Goal: Task Accomplishment & Management: Manage account settings

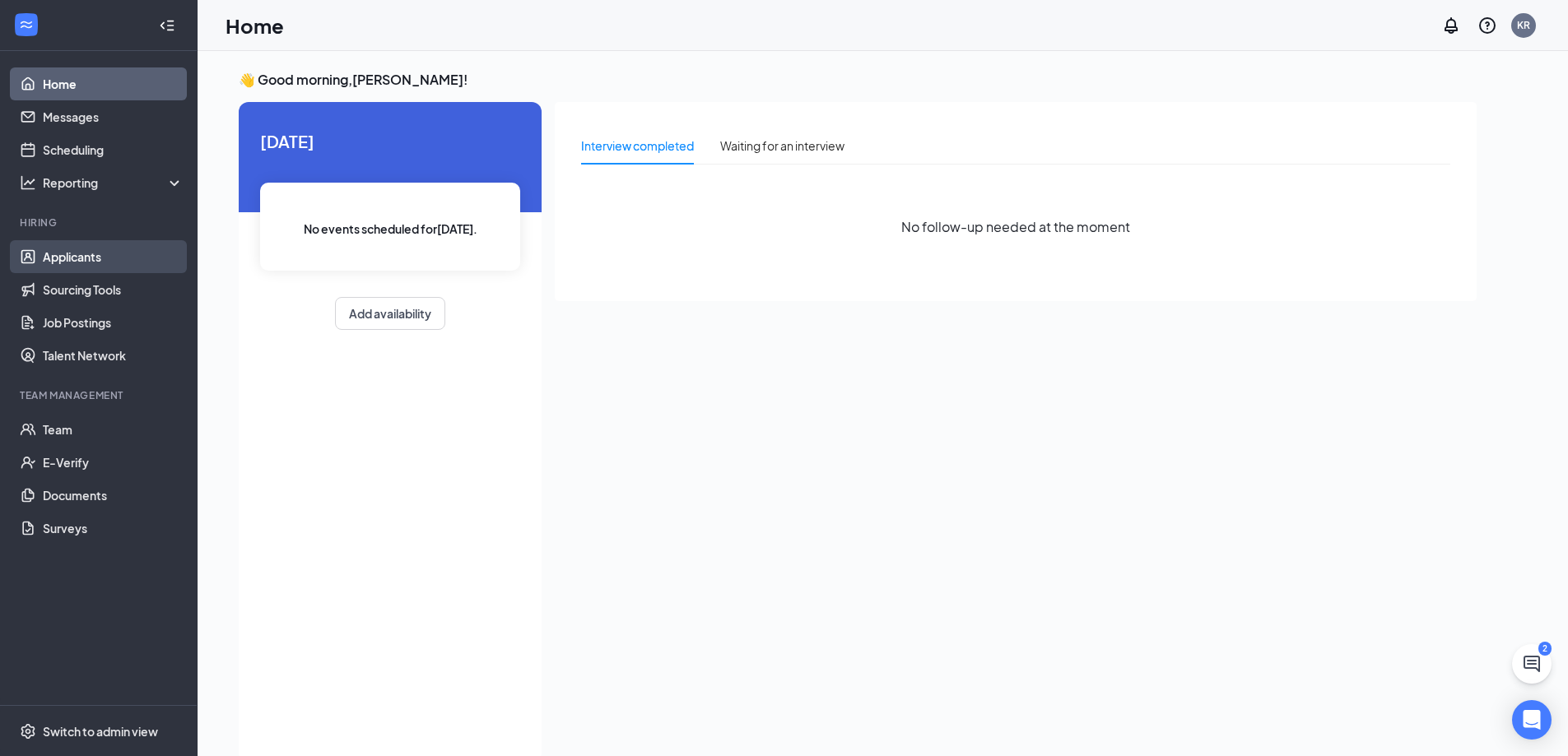
click at [85, 251] on link "Applicants" at bounding box center [113, 257] width 140 height 33
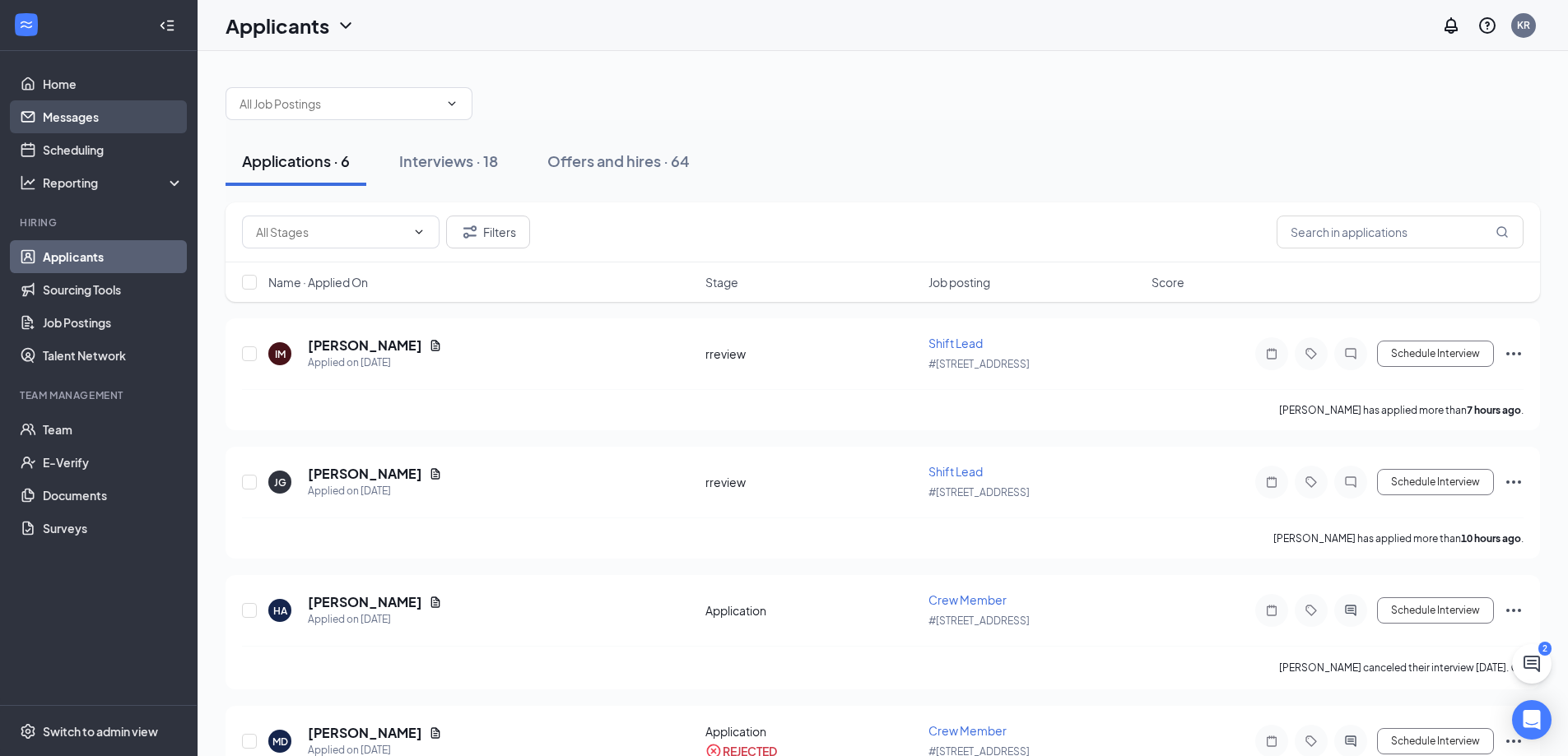
click at [89, 111] on link "Messages" at bounding box center [113, 117] width 140 height 33
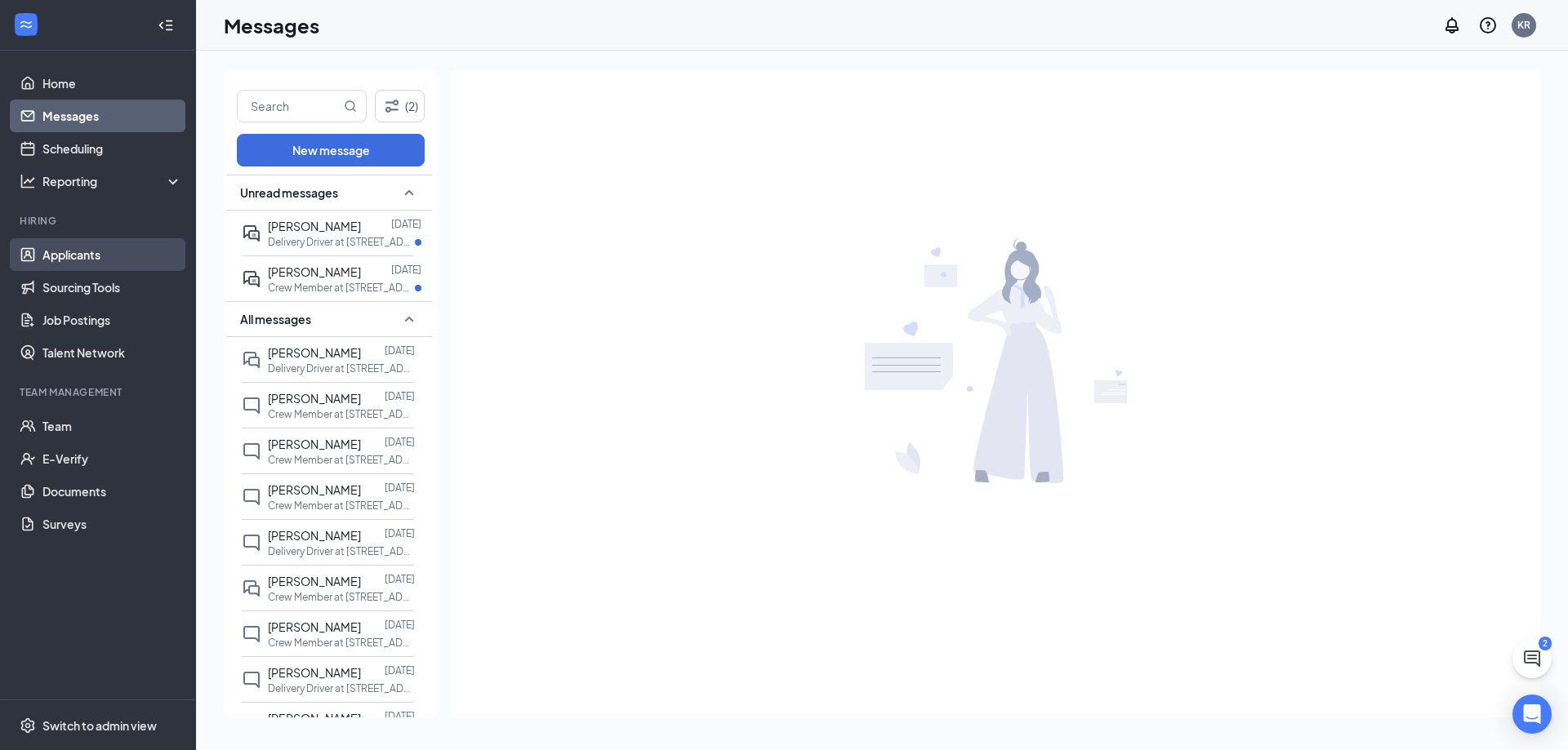
click at [120, 264] on link "Applicants" at bounding box center [112, 255] width 139 height 33
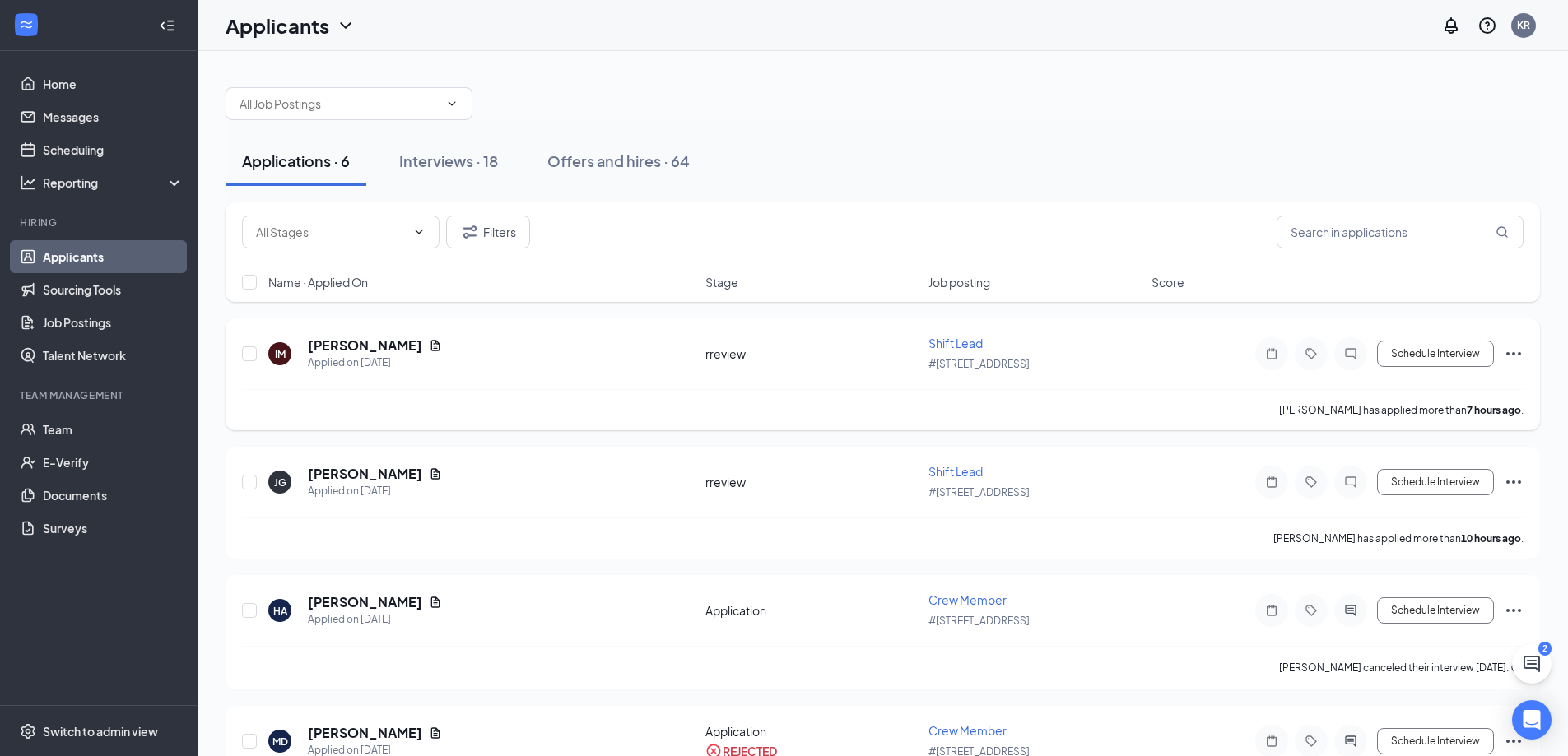
click at [960, 339] on span "Shift Lead" at bounding box center [956, 342] width 55 height 15
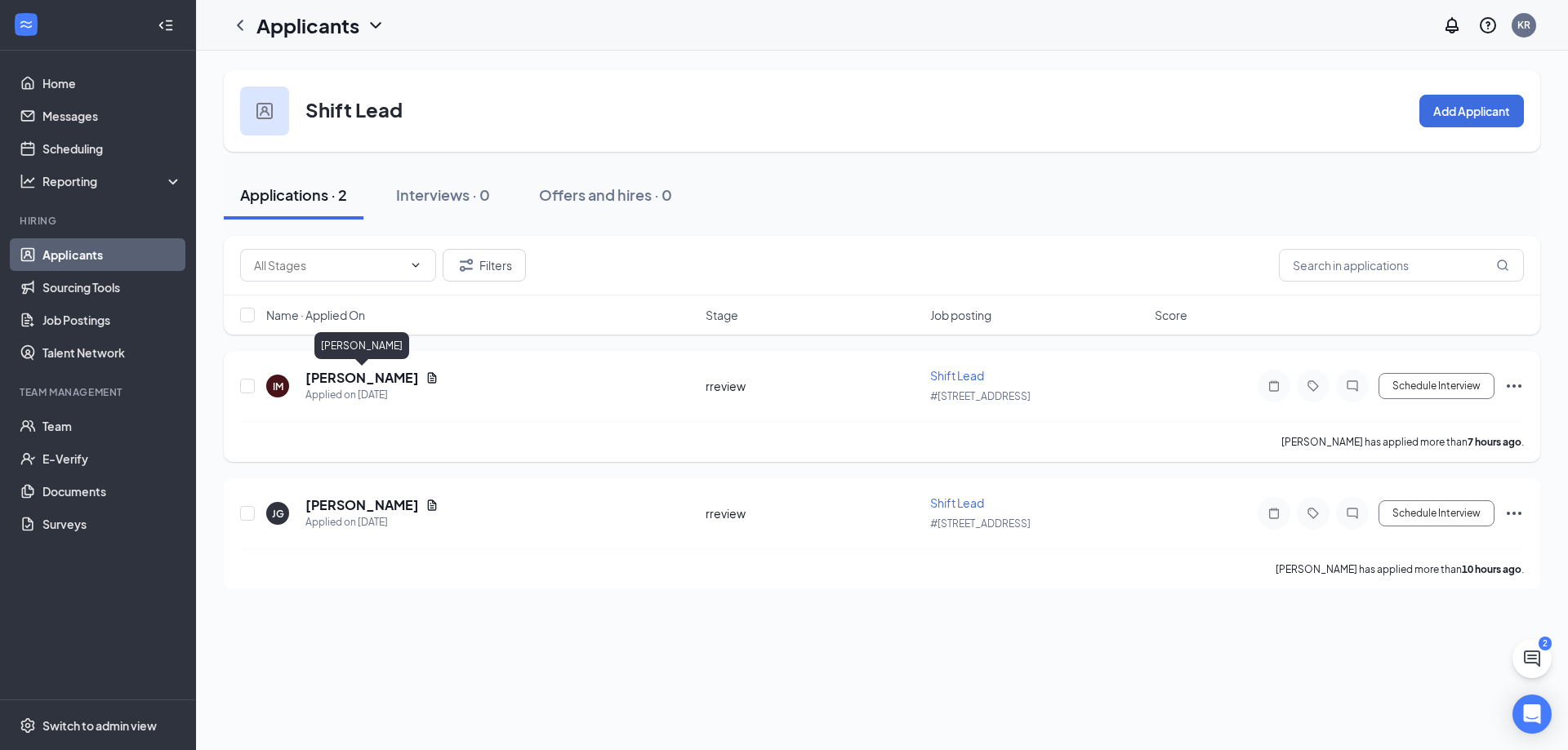
click at [388, 382] on h5 "Isabella Marchisio" at bounding box center [362, 378] width 114 height 18
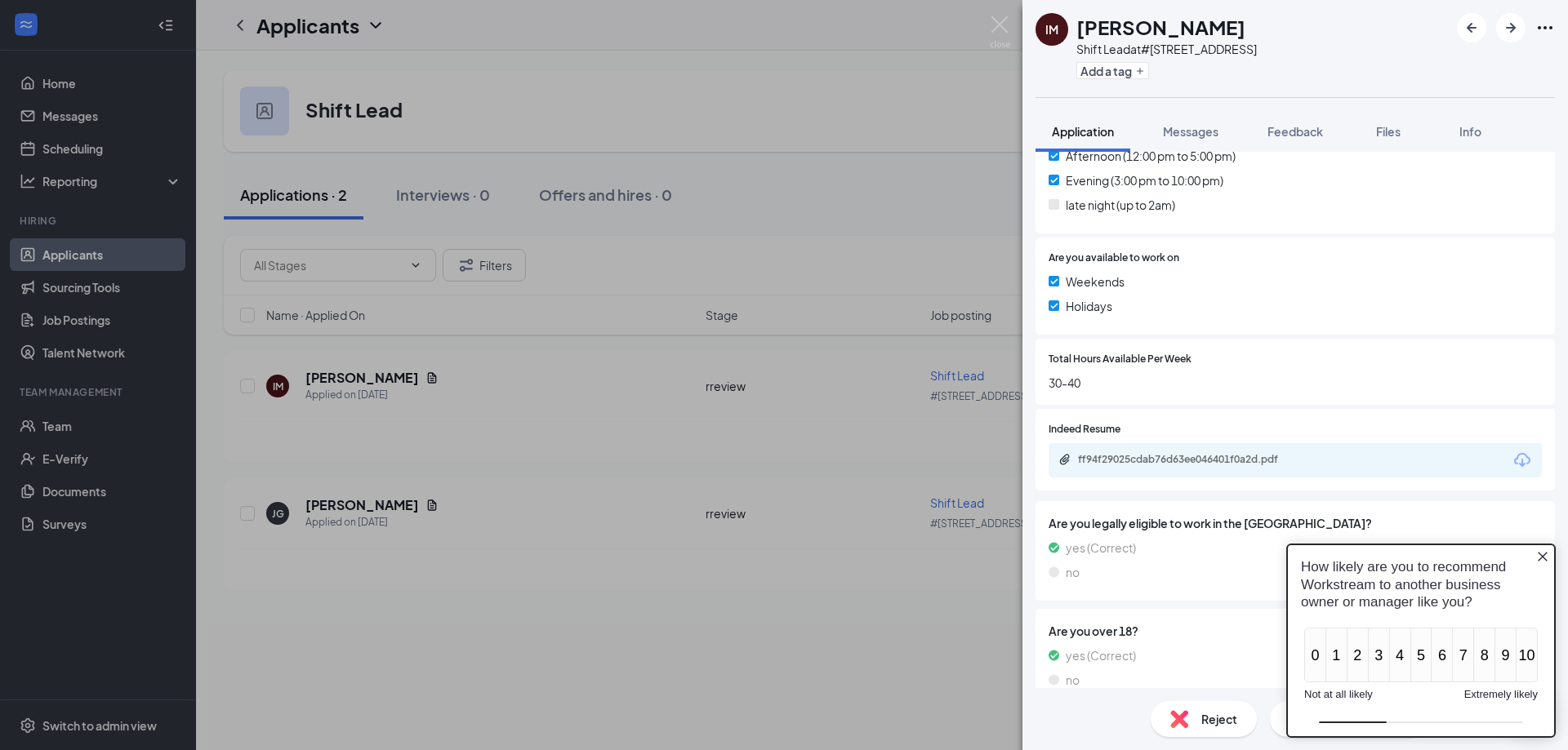
scroll to position [489, 0]
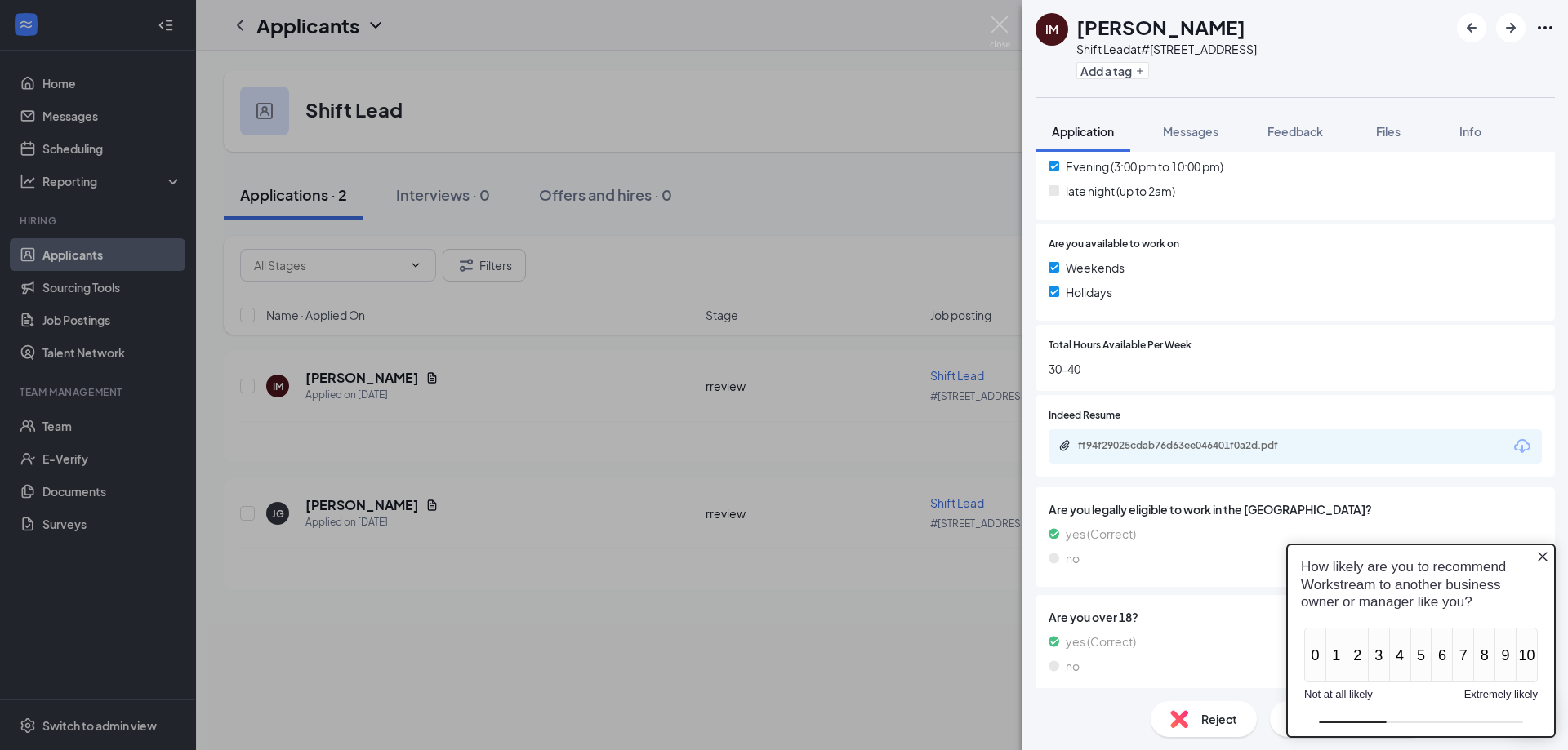
click at [1543, 553] on icon "Close button" at bounding box center [1542, 556] width 13 height 13
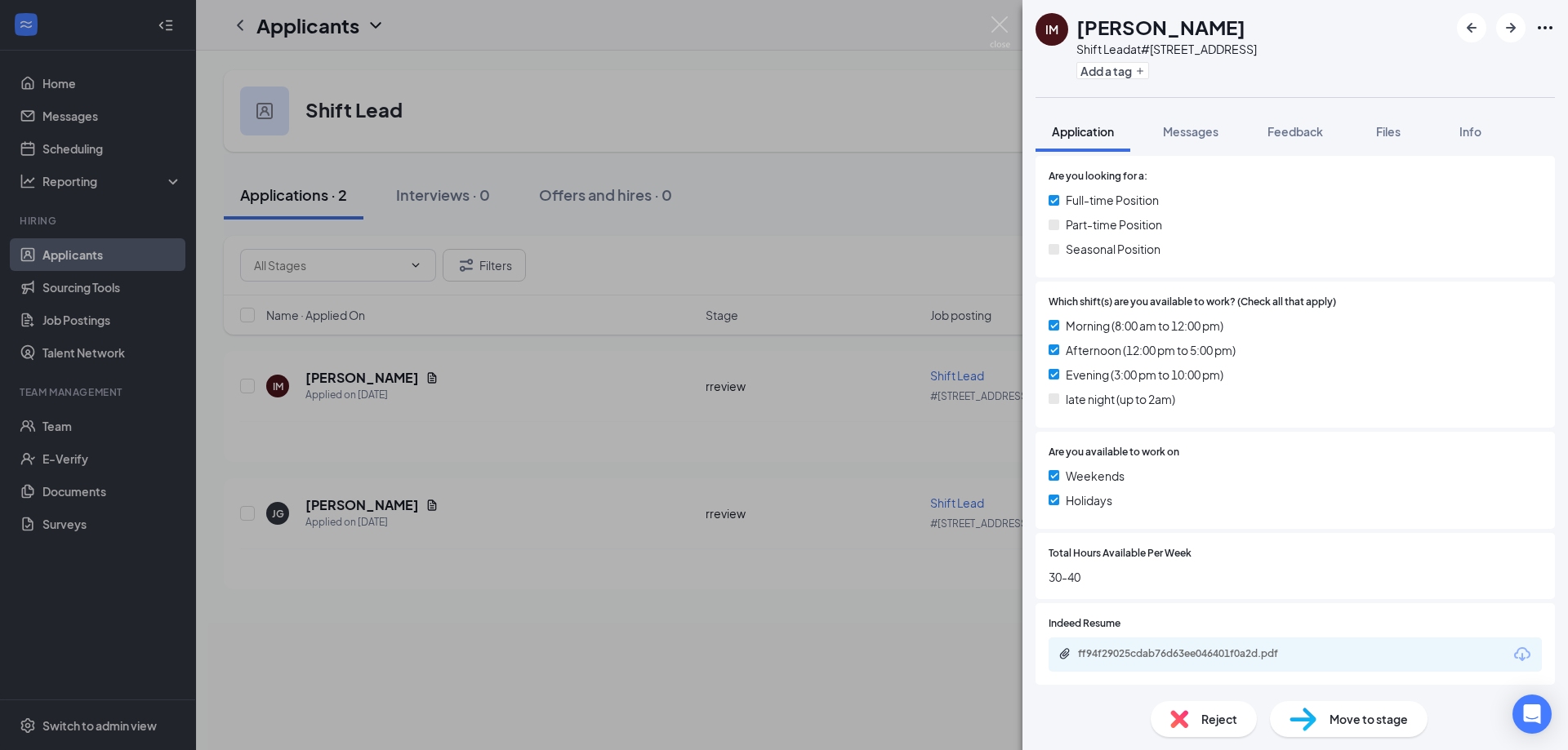
scroll to position [363, 0]
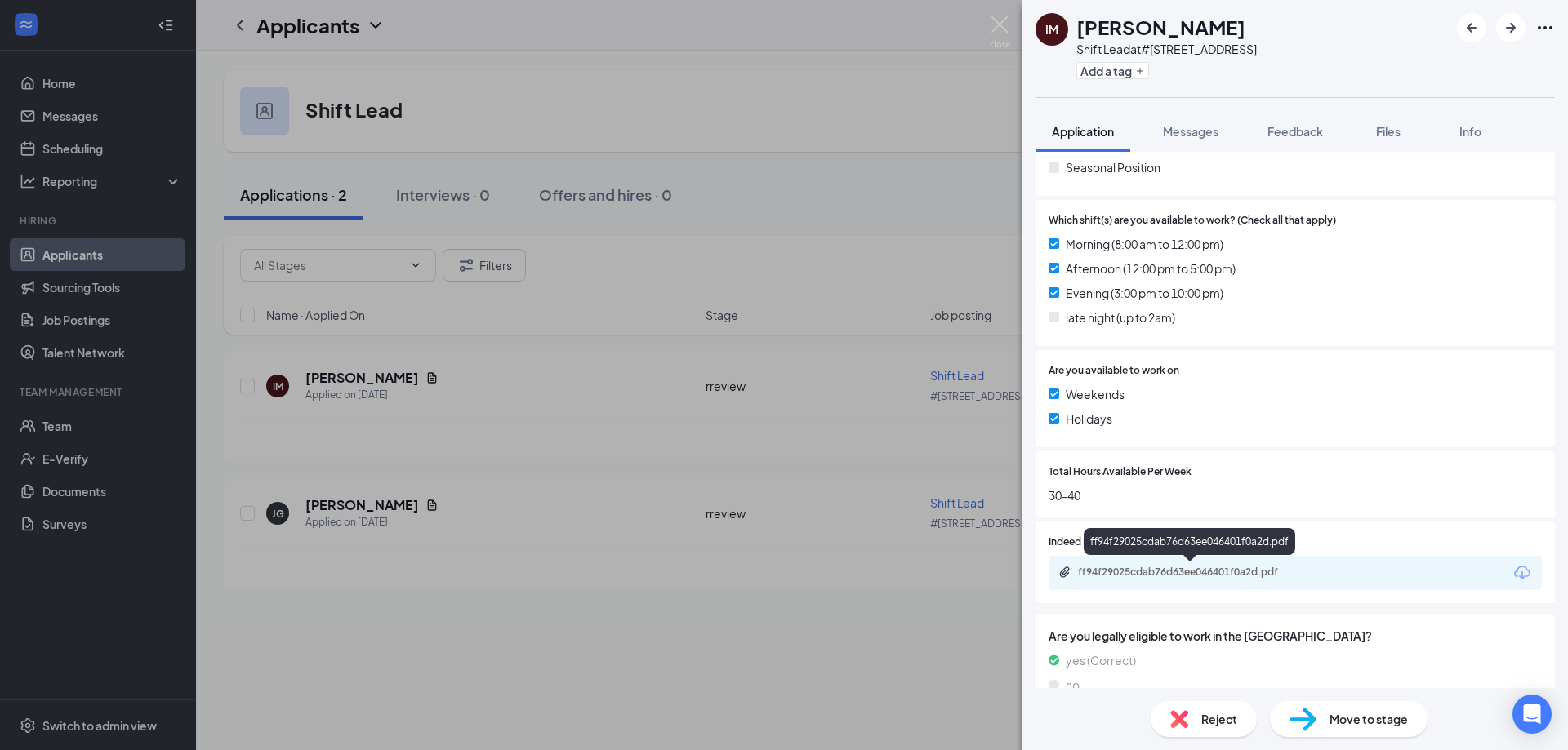
click at [1221, 570] on div "ff94f29025cdab76d63ee046401f0a2d.pdf" at bounding box center [1193, 572] width 229 height 13
click at [633, 361] on div "IM Isabella Marchisio Shift Lead at #2970 - Pecos Road Add a tag Application Me…" at bounding box center [784, 375] width 1568 height 750
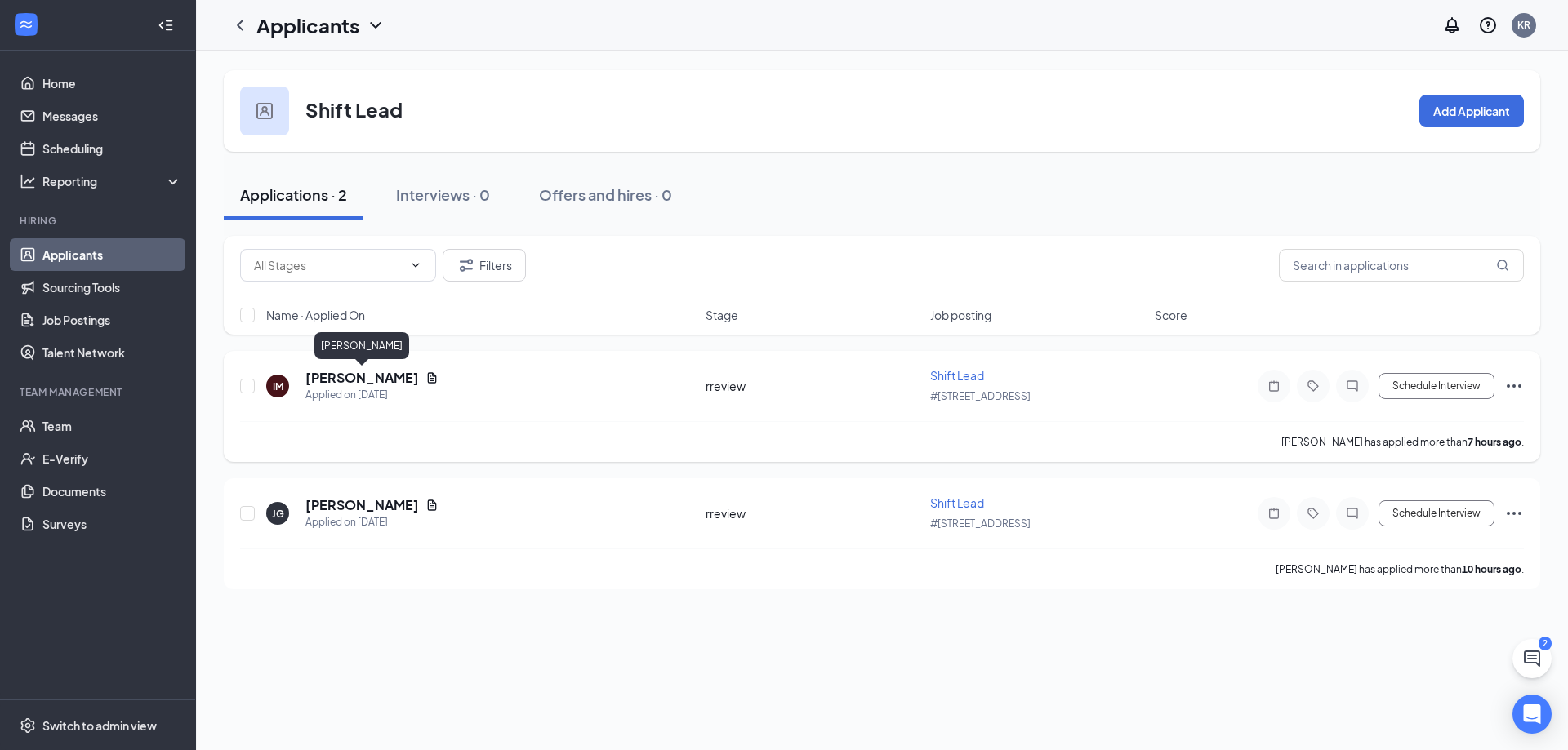
click at [345, 367] on div "IM Isabella Marchisio Applied on Sep 15 rreview Shift Lead #2970 - Pecos Road S…" at bounding box center [882, 394] width 1284 height 54
click at [340, 377] on h5 "Isabella Marchisio" at bounding box center [362, 378] width 114 height 18
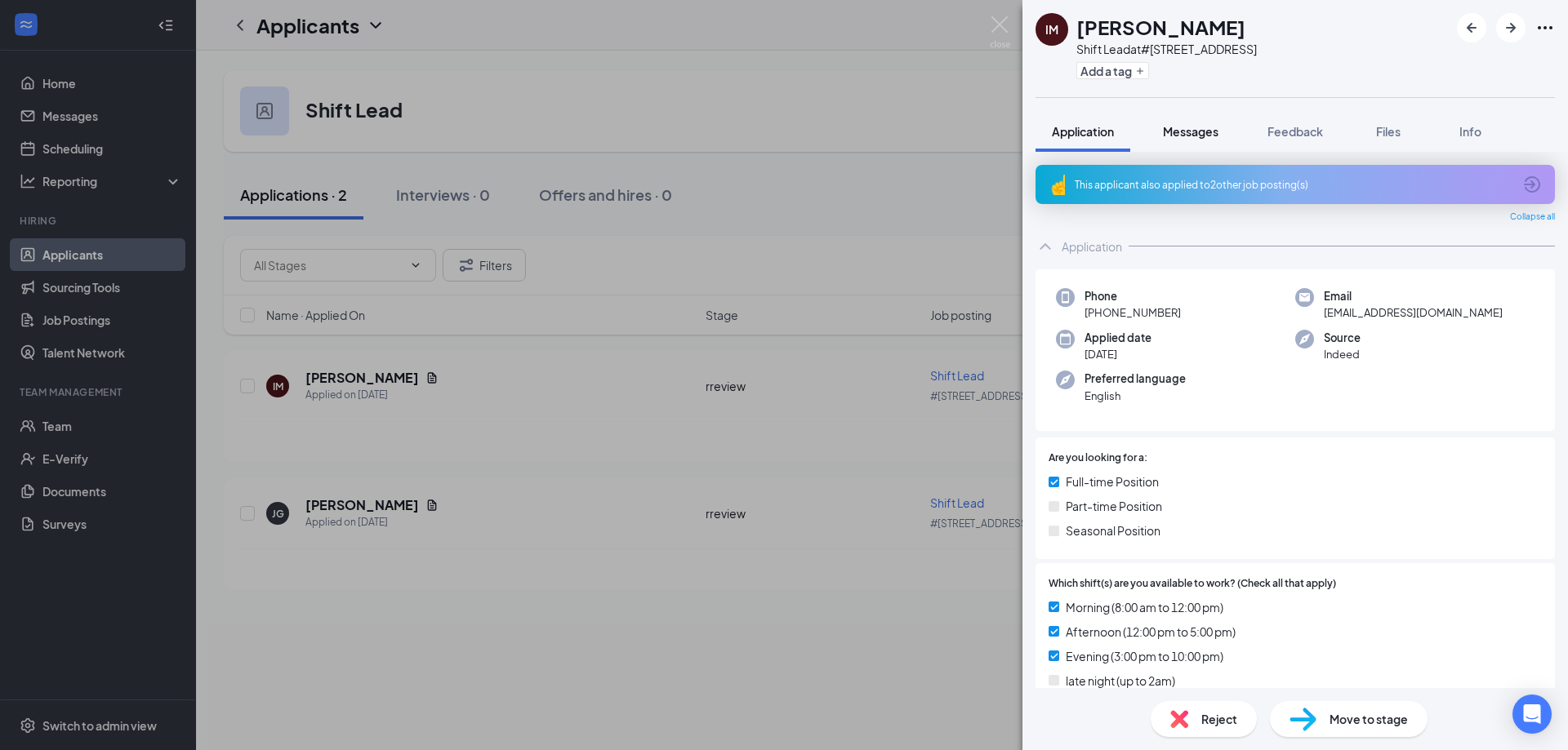
click at [1201, 128] on span "Messages" at bounding box center [1190, 131] width 56 height 15
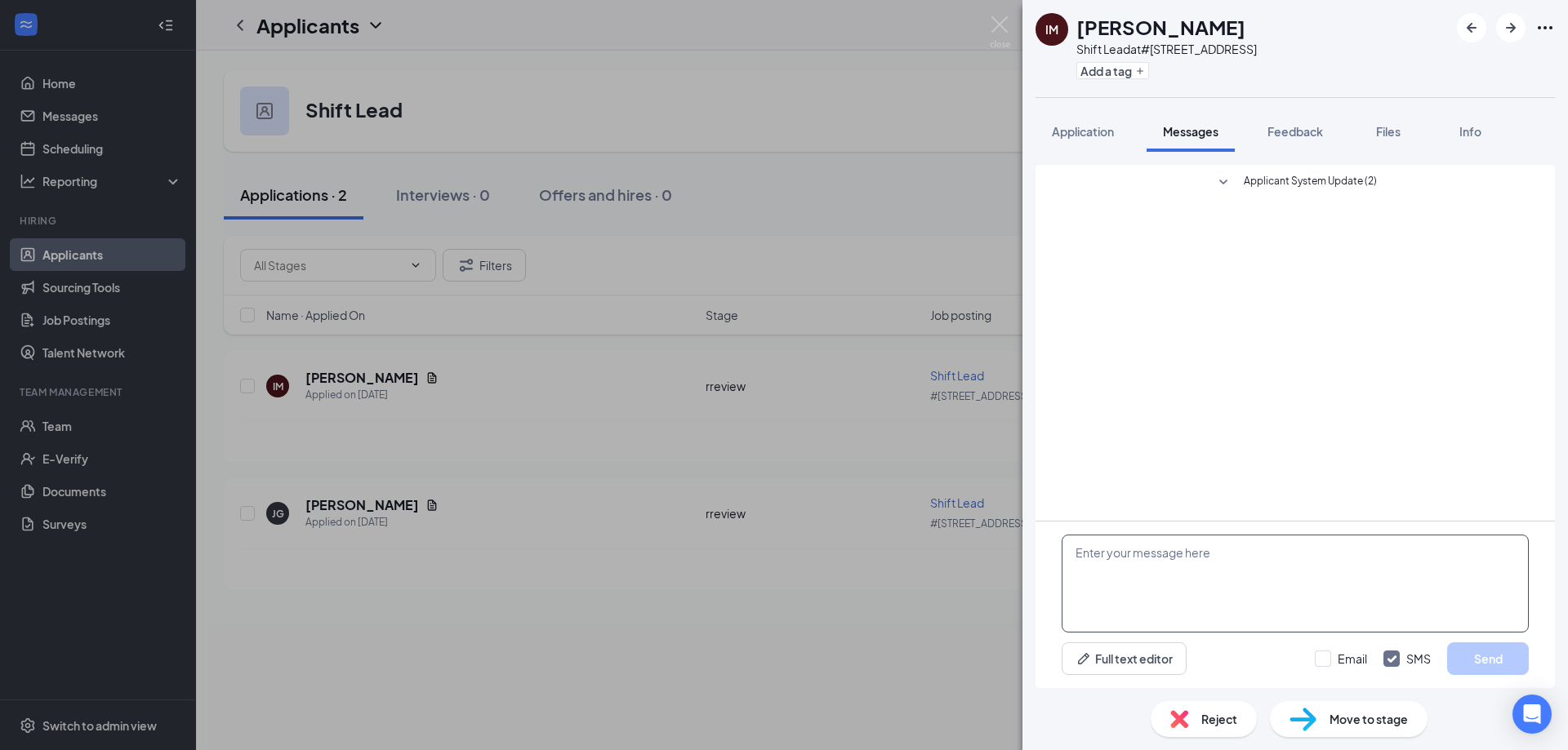
click at [1168, 569] on textarea at bounding box center [1295, 584] width 467 height 98
type textarea "H"
click at [995, 26] on img at bounding box center [1000, 32] width 21 height 32
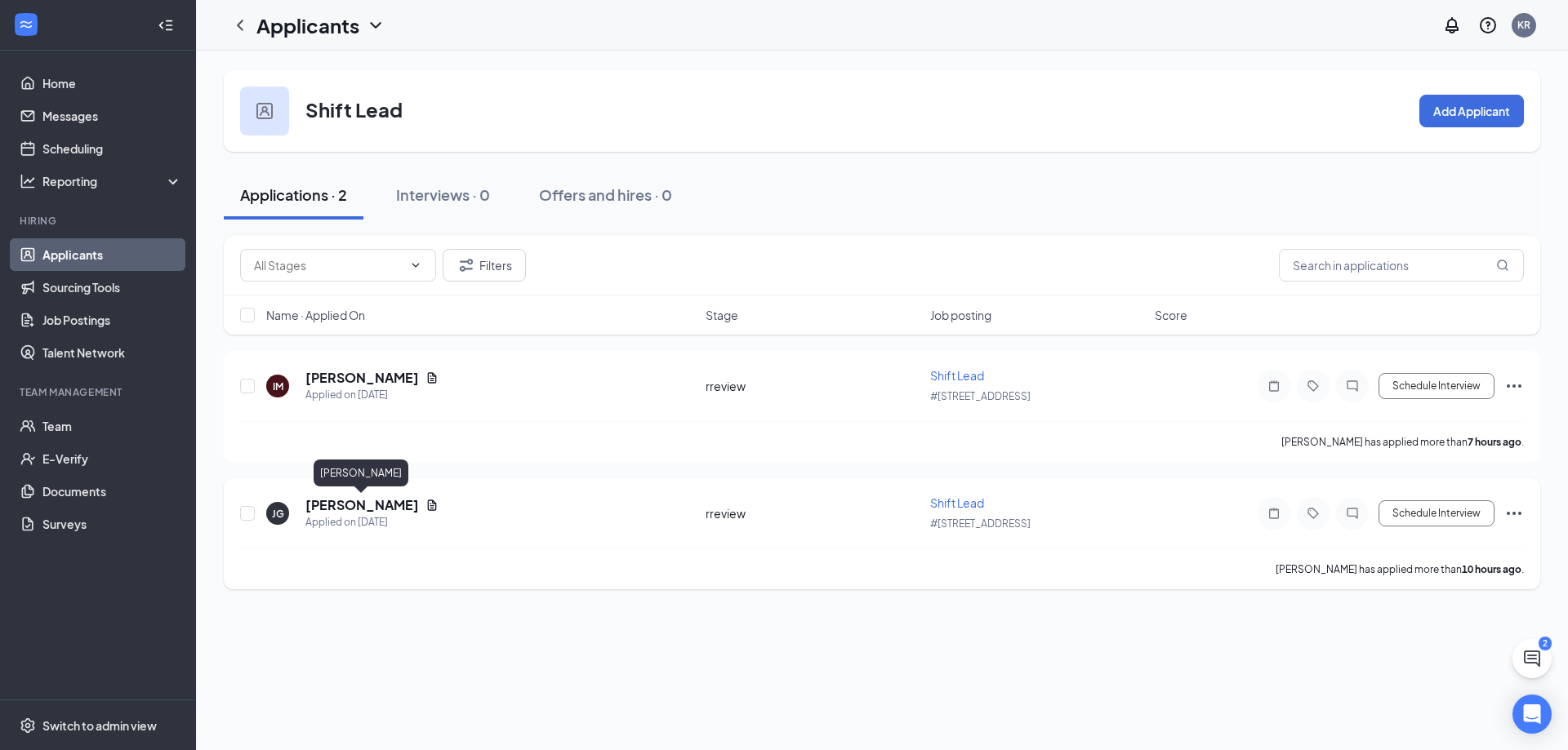
click at [372, 511] on h5 "Joseph Gutierrez" at bounding box center [362, 505] width 114 height 18
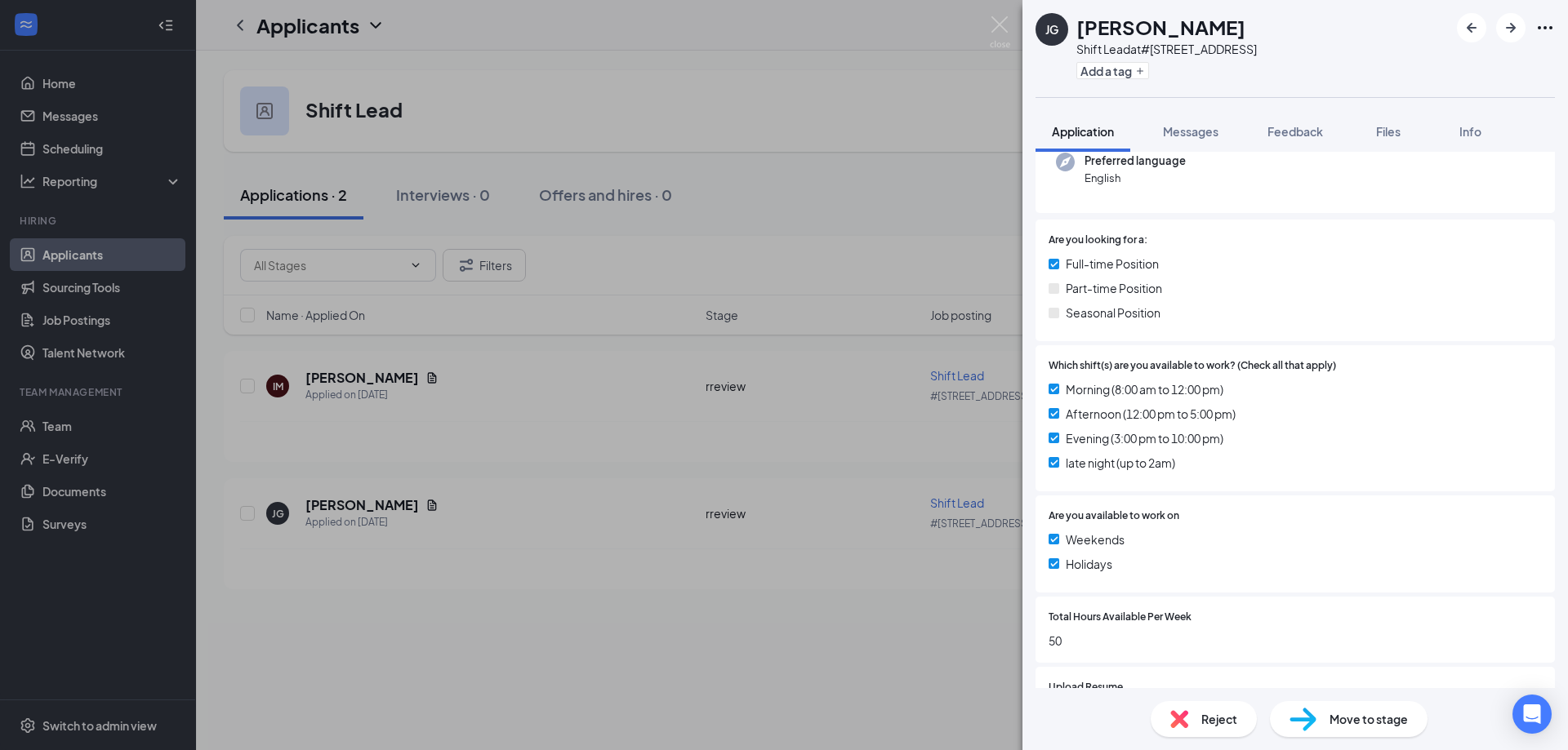
scroll to position [489, 0]
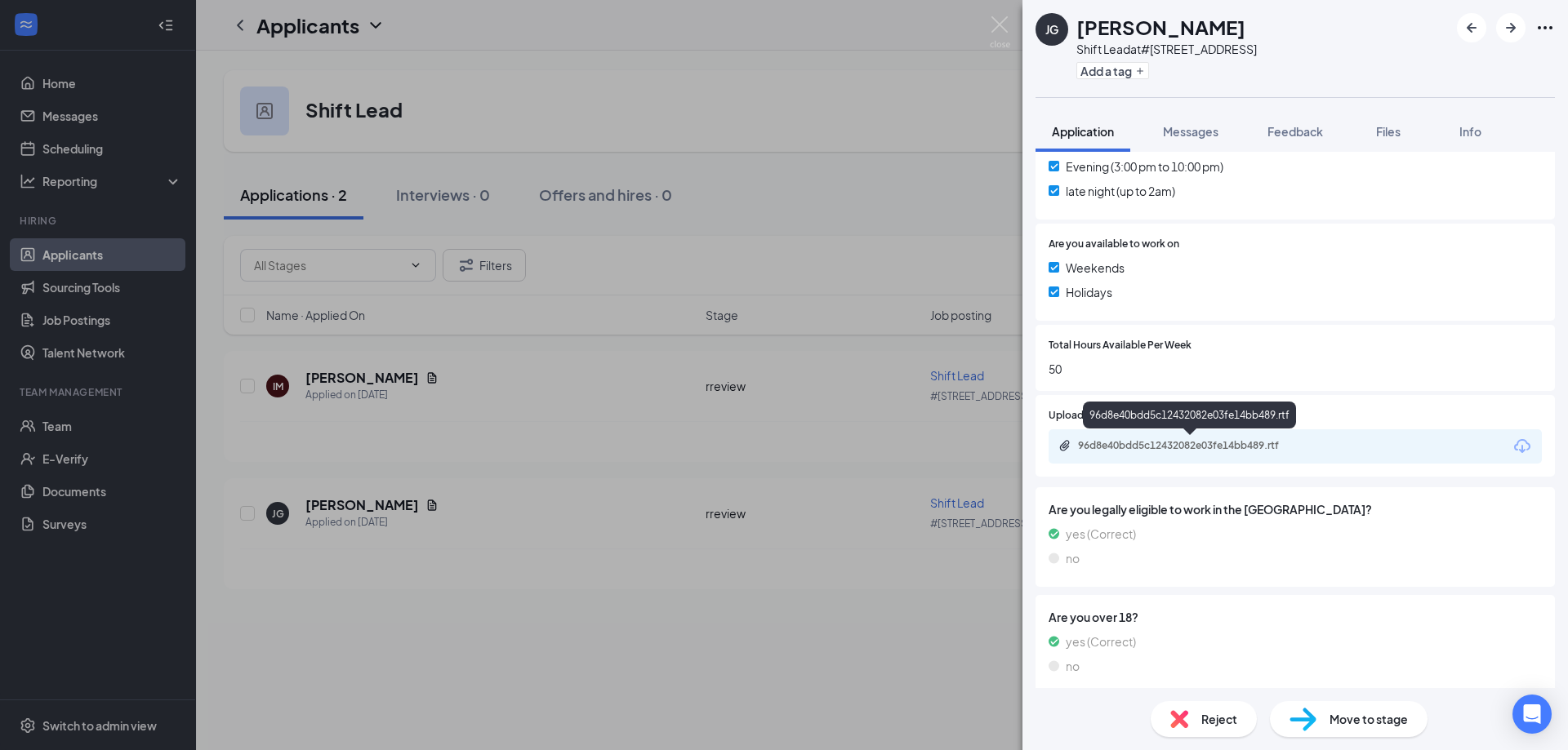
click at [1241, 448] on div "96d8e40bdd5c12432082e03fe14bb489.rtf" at bounding box center [1193, 446] width 229 height 13
click at [819, 104] on div "JG Joseph Gutierrez Shift Lead at #2970 - Pecos Road Add a tag Application Mess…" at bounding box center [784, 375] width 1568 height 750
